Goal: Navigation & Orientation: Find specific page/section

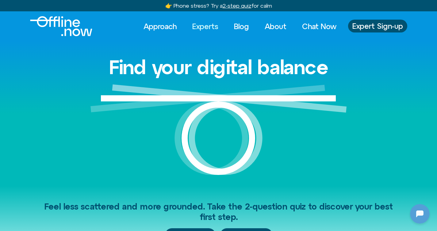
click at [210, 28] on link "Experts" at bounding box center [205, 27] width 37 height 14
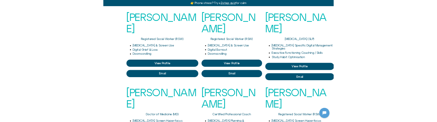
scroll to position [110, 0]
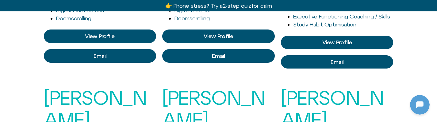
scroll to position [191, 0]
